Goal: Task Accomplishment & Management: Use online tool/utility

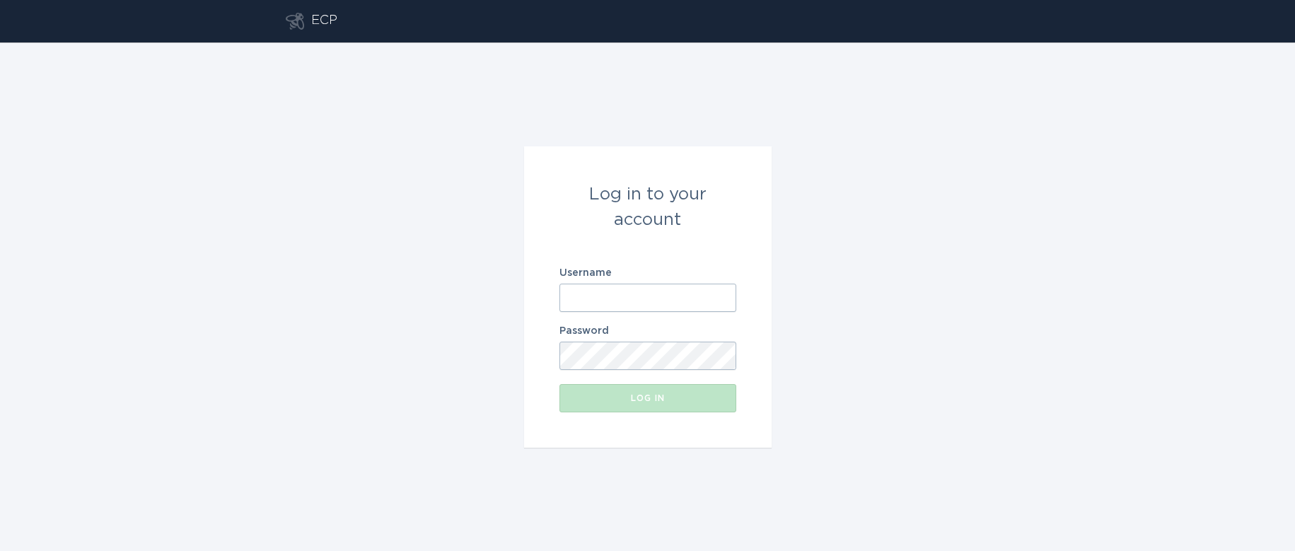
click at [632, 299] on input "Username" at bounding box center [648, 298] width 177 height 28
paste input "[EMAIL_ADDRESS][DOMAIN_NAME]"
type input "[EMAIL_ADDRESS][DOMAIN_NAME]"
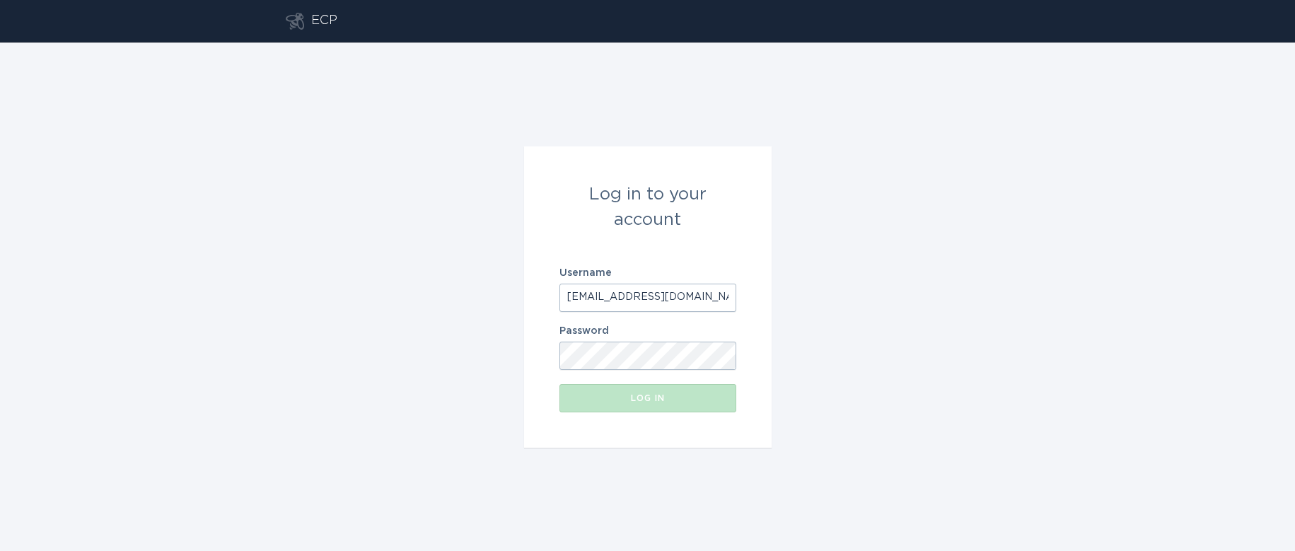
click at [932, 303] on div "Log in to your account Username [EMAIL_ADDRESS][DOMAIN_NAME] Password Log in" at bounding box center [647, 296] width 1295 height 509
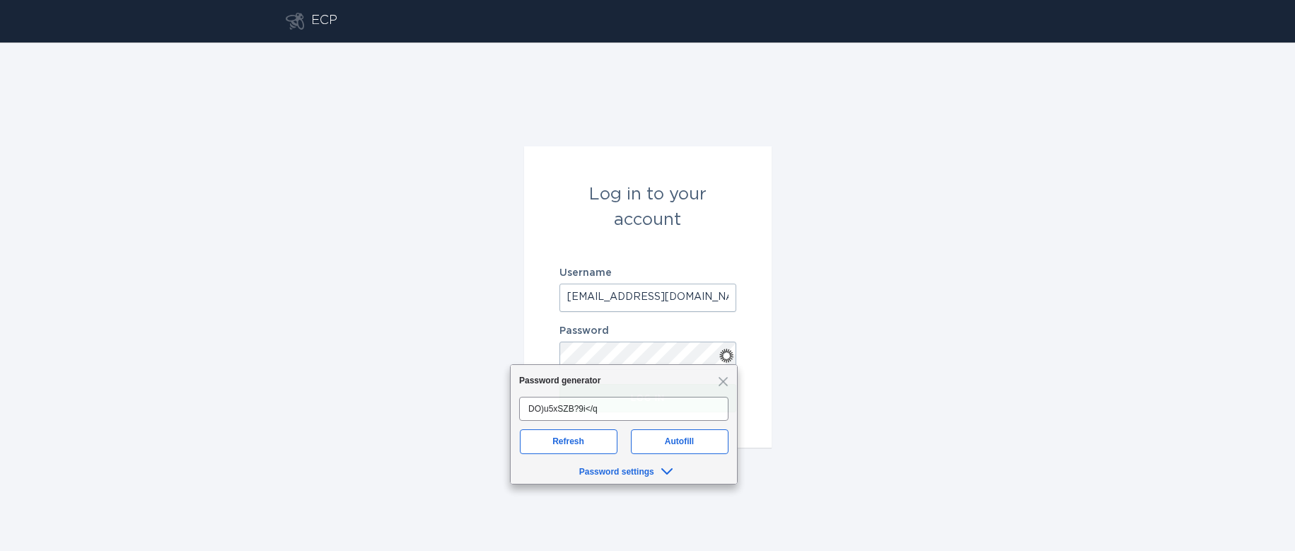
click at [993, 211] on div "Log in to your account Username [EMAIL_ADDRESS][DOMAIN_NAME] Password Log in" at bounding box center [647, 296] width 1295 height 509
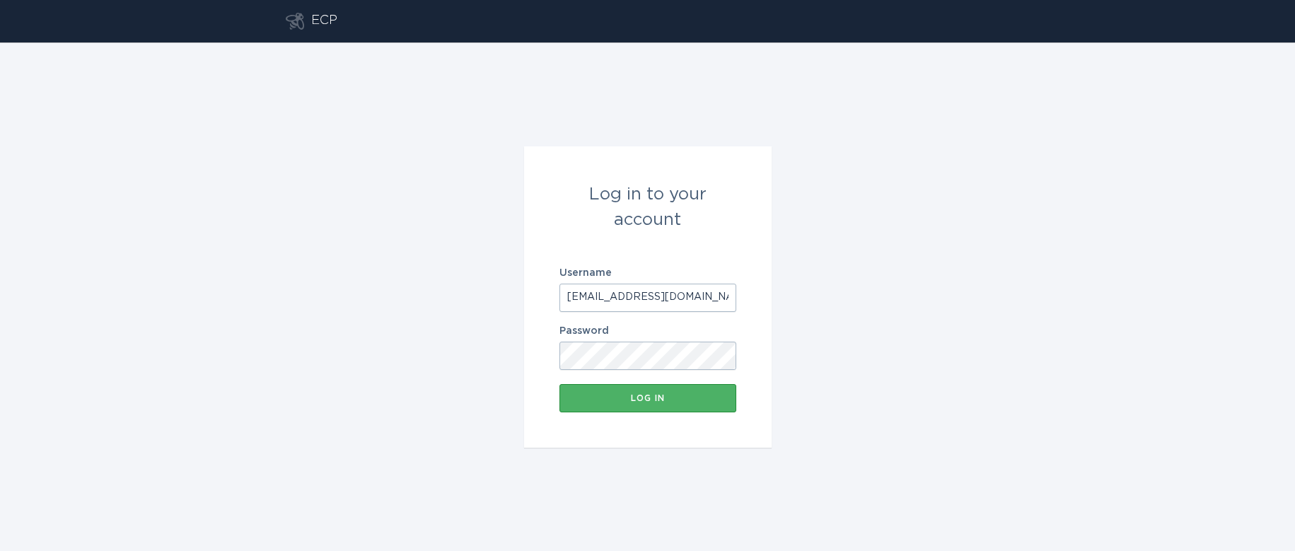
click at [651, 399] on div "Log in" at bounding box center [648, 398] width 163 height 8
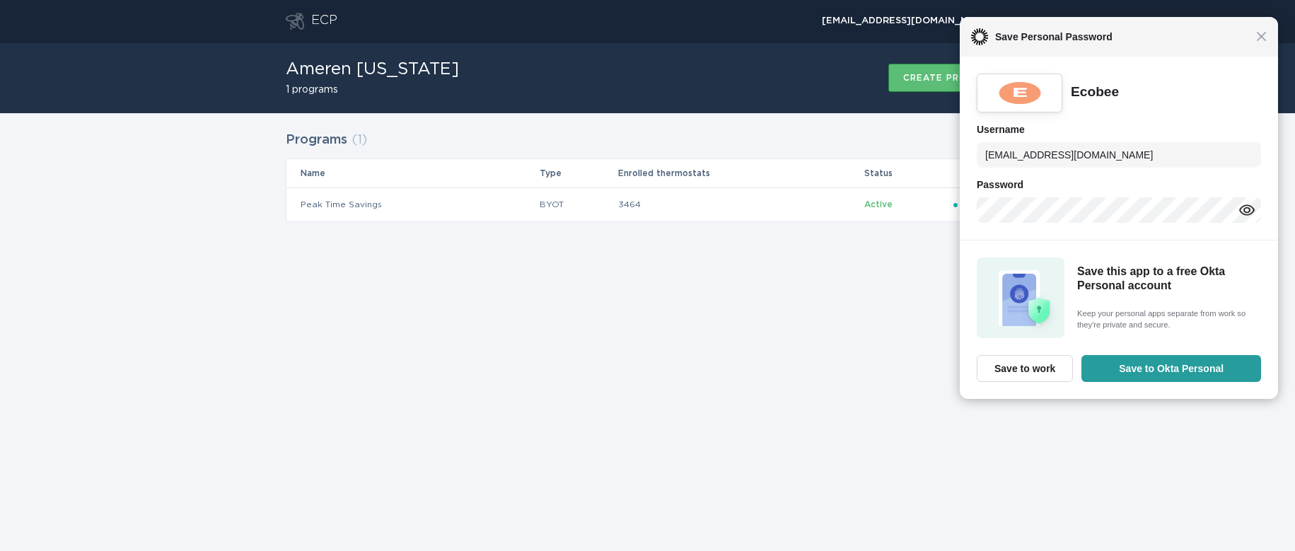
click at [808, 334] on div "ECP [EMAIL_ADDRESS][DOMAIN_NAME] Chevron Ameren [US_STATE] 1 programs Create pr…" at bounding box center [647, 275] width 1295 height 551
click at [1258, 38] on span "Close" at bounding box center [1261, 36] width 11 height 11
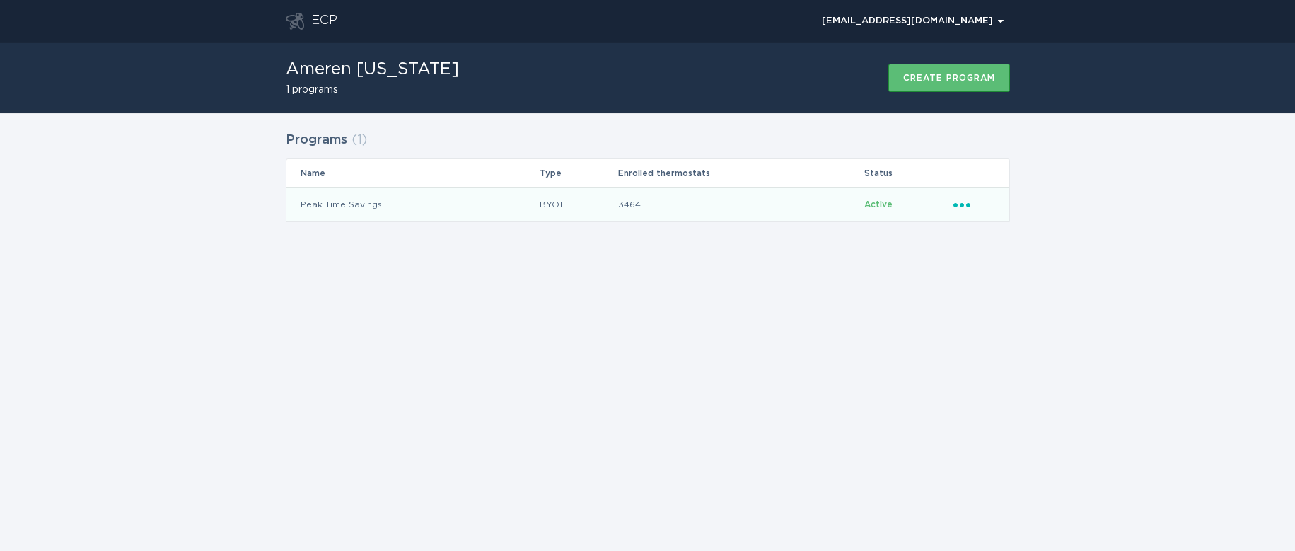
click at [966, 207] on icon "Ellipsis" at bounding box center [964, 203] width 20 height 12
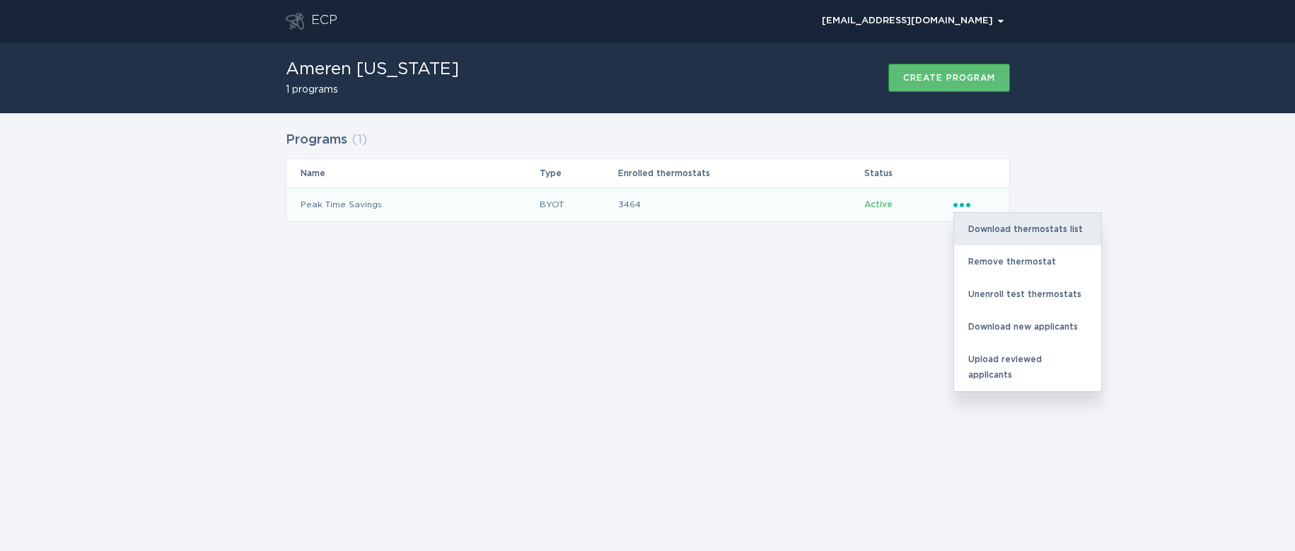
click at [1009, 224] on div "Download thermostats list" at bounding box center [1027, 229] width 147 height 33
